Goal: Task Accomplishment & Management: Manage account settings

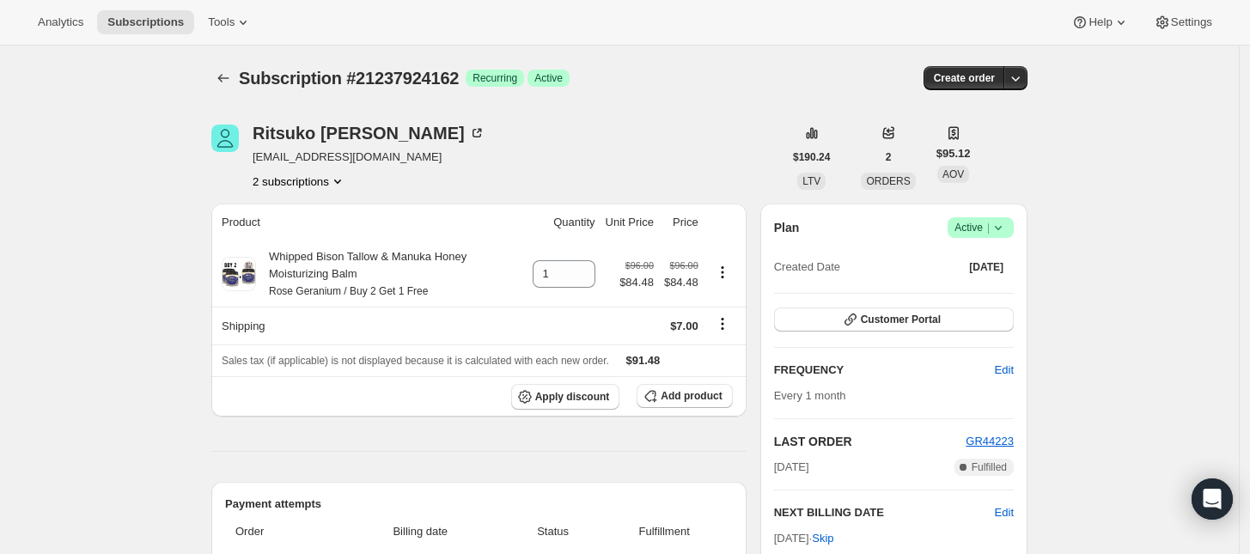
click at [279, 173] on button "2 subscriptions" at bounding box center [299, 181] width 94 height 17
click at [298, 203] on button "21237891394" at bounding box center [305, 212] width 130 height 27
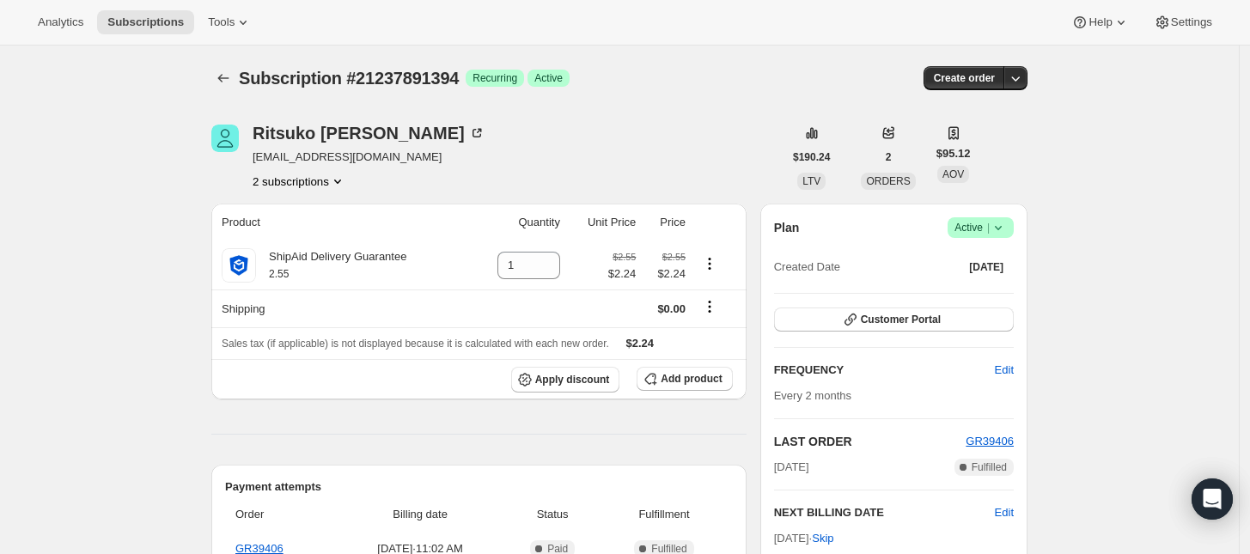
click at [319, 173] on button "2 subscriptions" at bounding box center [299, 181] width 94 height 17
click at [301, 236] on span "21237924162" at bounding box center [280, 242] width 69 height 13
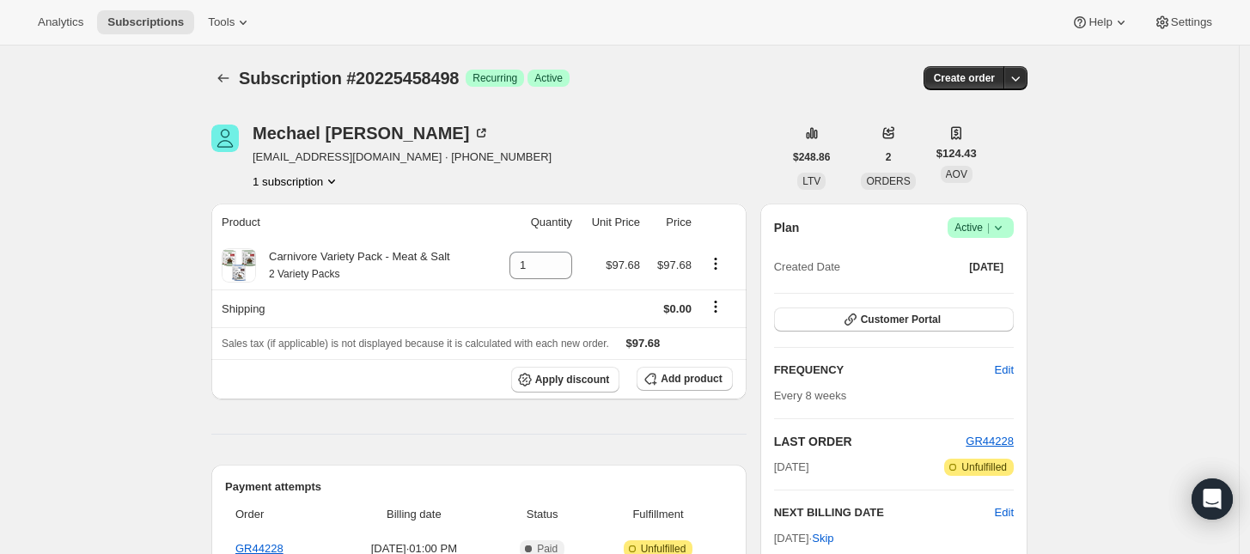
click at [1002, 223] on icon at bounding box center [997, 227] width 17 height 17
click at [989, 288] on span "Cancel subscription" at bounding box center [986, 290] width 97 height 13
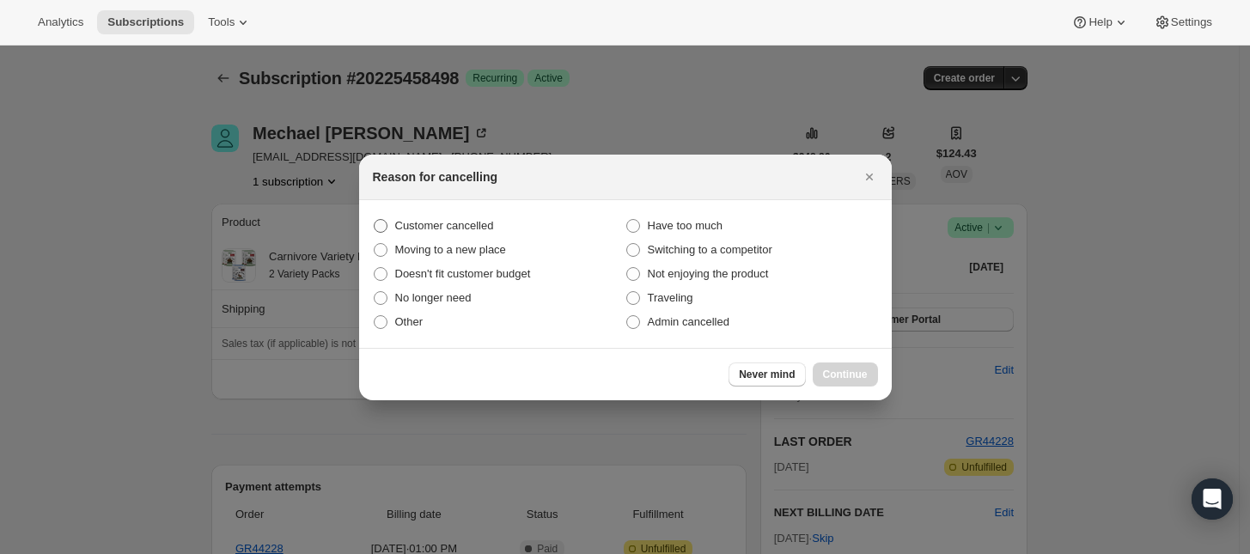
click at [477, 228] on span "Customer cancelled" at bounding box center [444, 225] width 99 height 13
click at [374, 220] on input "Customer cancelled" at bounding box center [374, 219] width 1 height 1
radio input "true"
click at [855, 372] on span "Continue" at bounding box center [845, 375] width 45 height 14
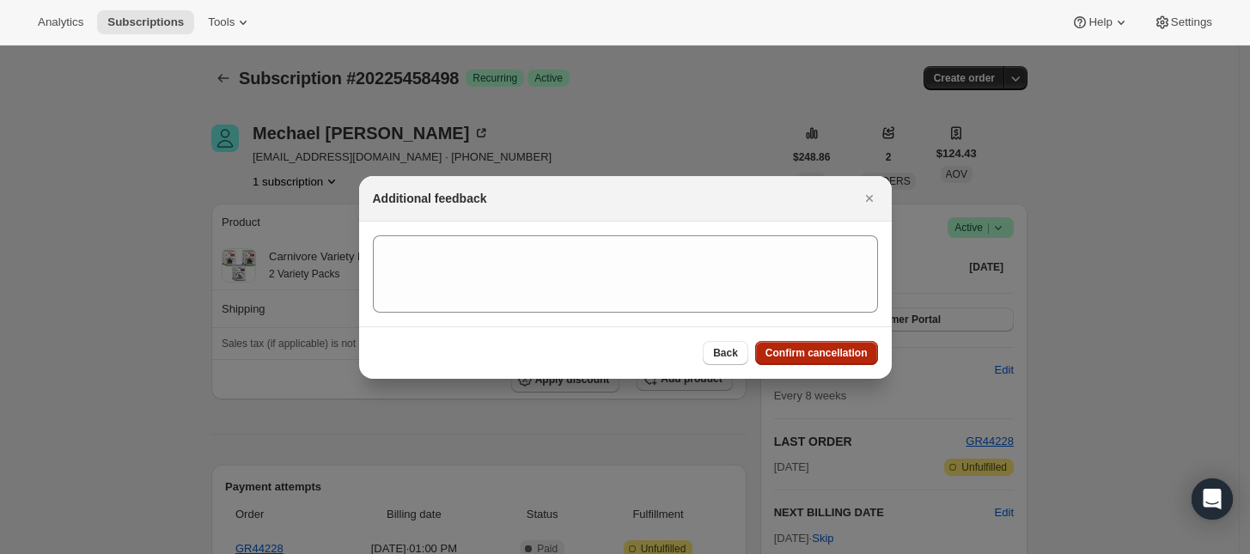
click at [848, 349] on span "Confirm cancellation" at bounding box center [816, 353] width 102 height 14
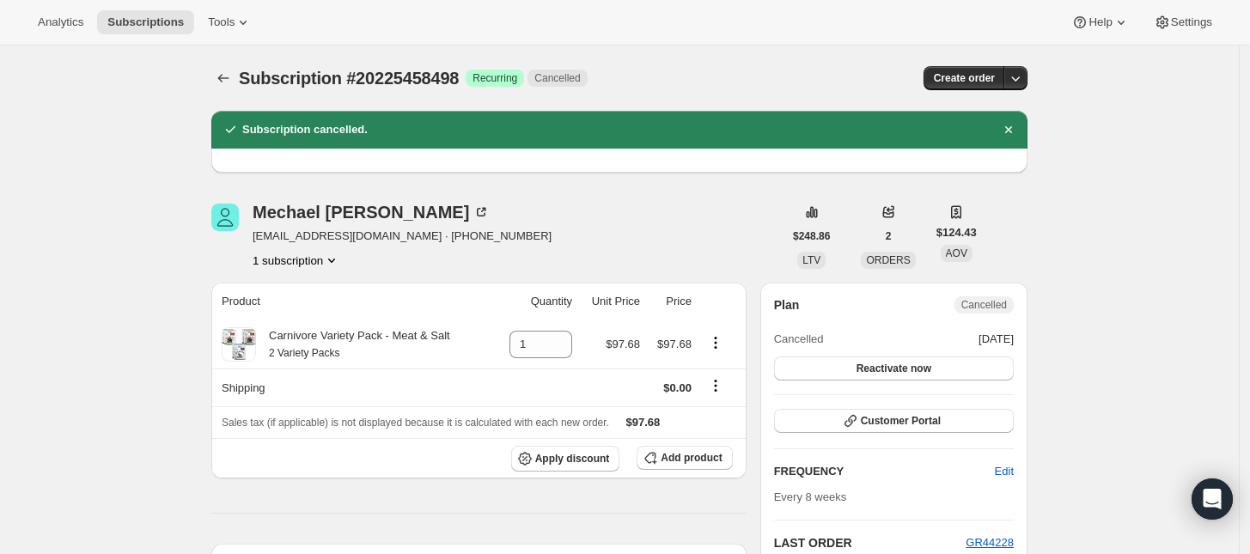
click at [319, 257] on button "1 subscription" at bounding box center [296, 260] width 88 height 17
click at [529, 247] on div "[PERSON_NAME] [EMAIL_ADDRESS][DOMAIN_NAME] · [PHONE_NUMBER] 1 subscription" at bounding box center [496, 236] width 571 height 65
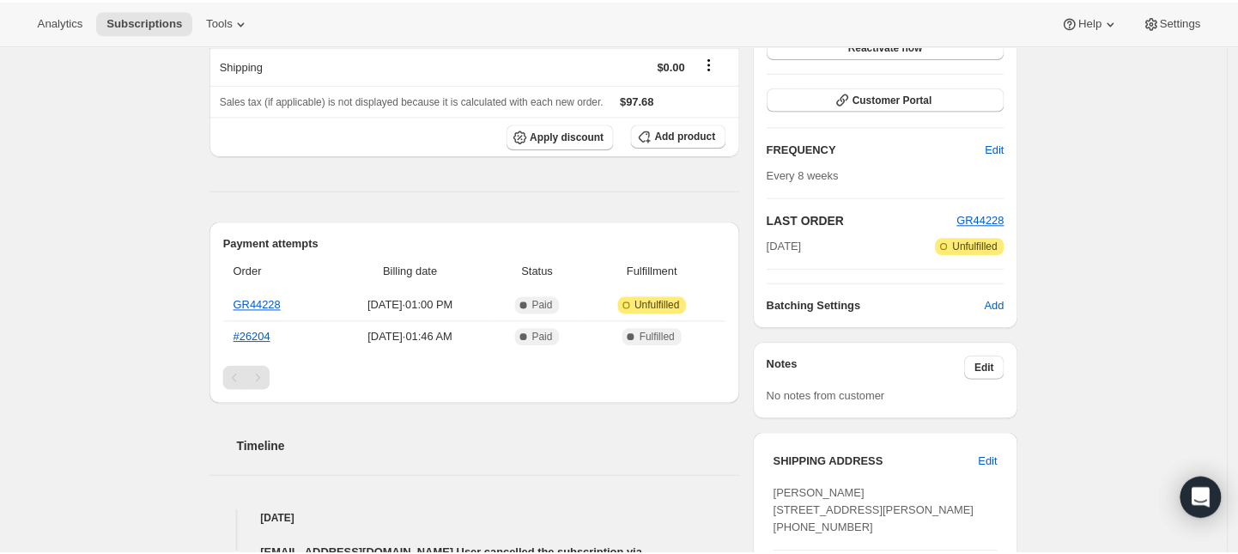
scroll to position [215, 0]
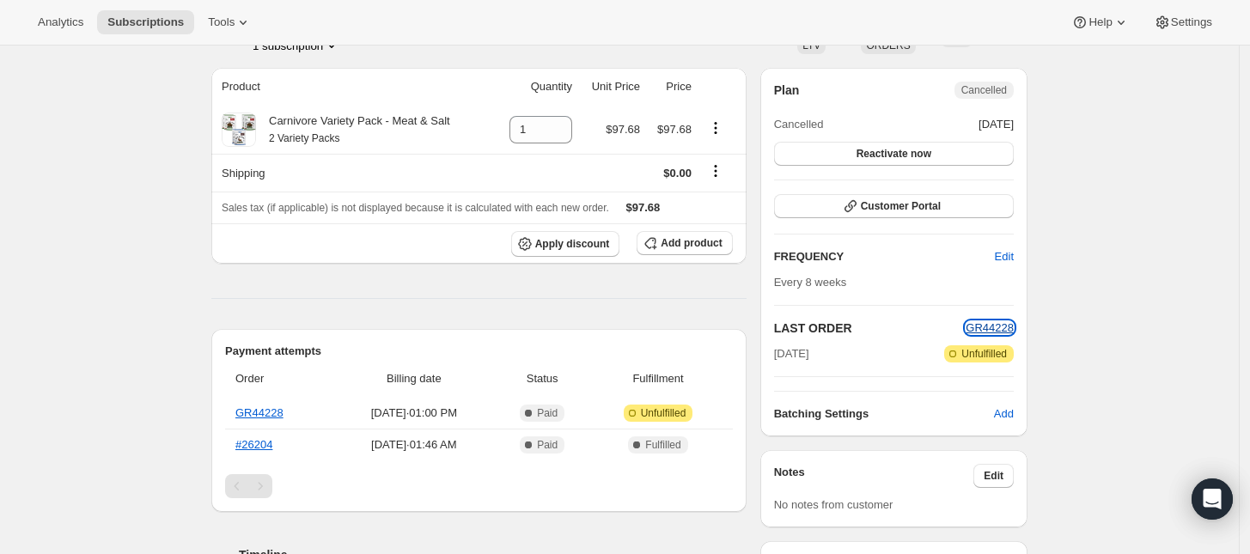
click at [989, 327] on span "GR44228" at bounding box center [989, 327] width 48 height 13
